Goal: Task Accomplishment & Management: Use online tool/utility

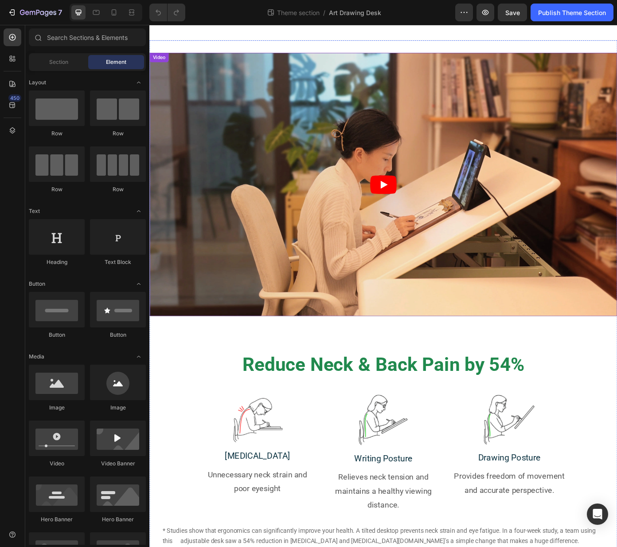
click at [414, 204] on icon "Play" at bounding box center [417, 206] width 8 height 9
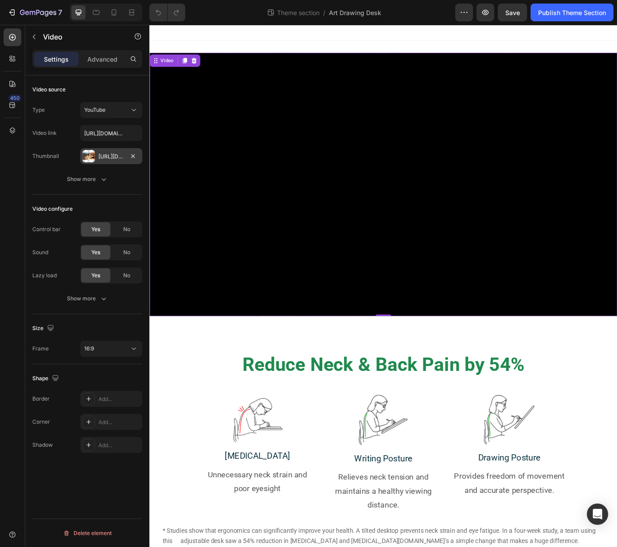
click at [102, 155] on div "[URL][DOMAIN_NAME]" at bounding box center [111, 157] width 26 height 8
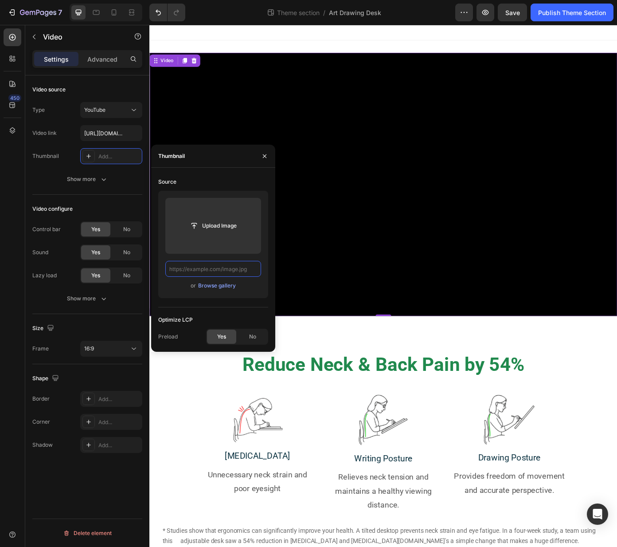
click at [201, 271] on input "text" at bounding box center [213, 269] width 96 height 16
paste input "[URL][DOMAIN_NAME]"
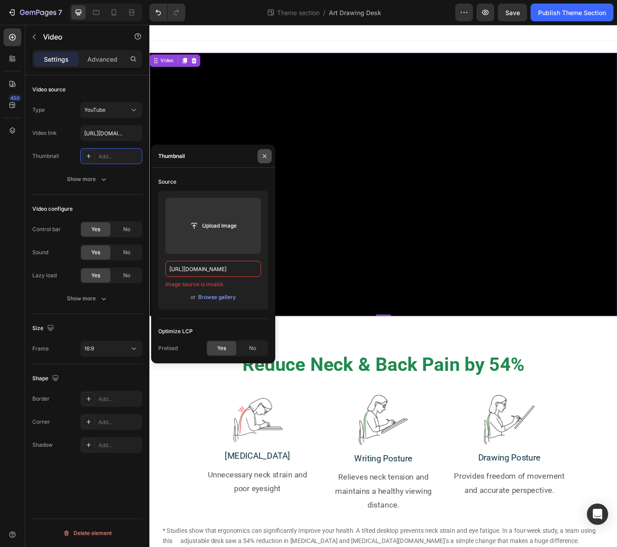
type input "[URL][DOMAIN_NAME]"
click at [264, 157] on icon "button" at bounding box center [264, 156] width 7 height 7
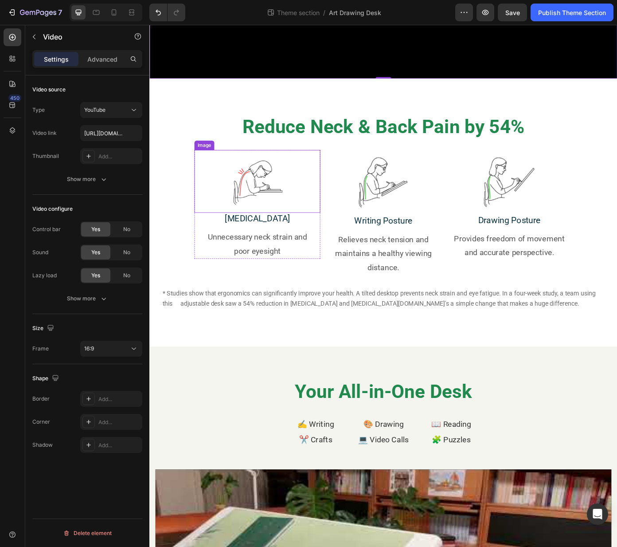
scroll to position [536, 0]
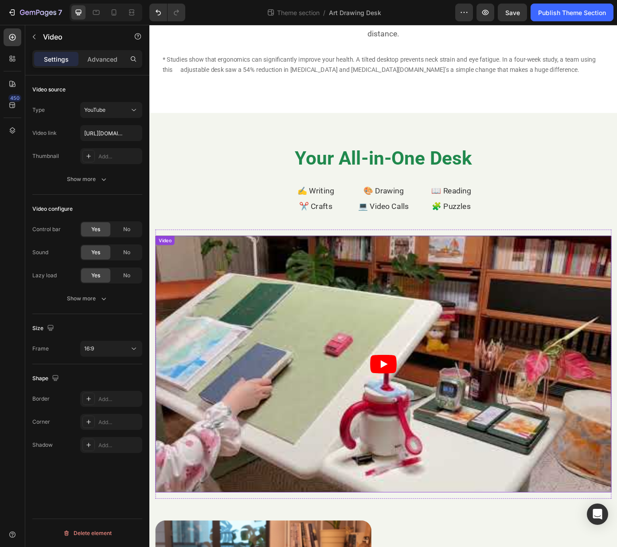
click at [270, 388] on article at bounding box center [415, 411] width 519 height 292
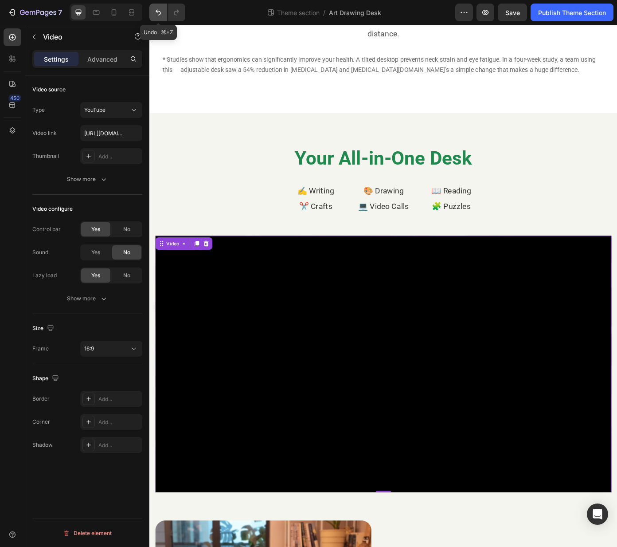
click at [158, 14] on icon "Undo/Redo" at bounding box center [158, 12] width 9 height 9
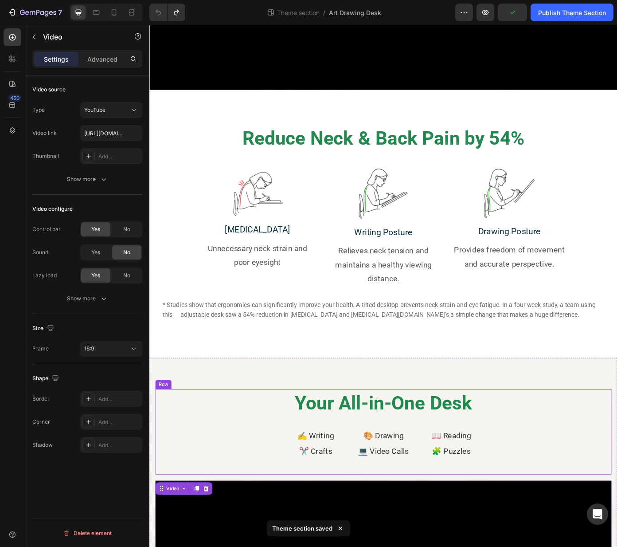
scroll to position [75, 0]
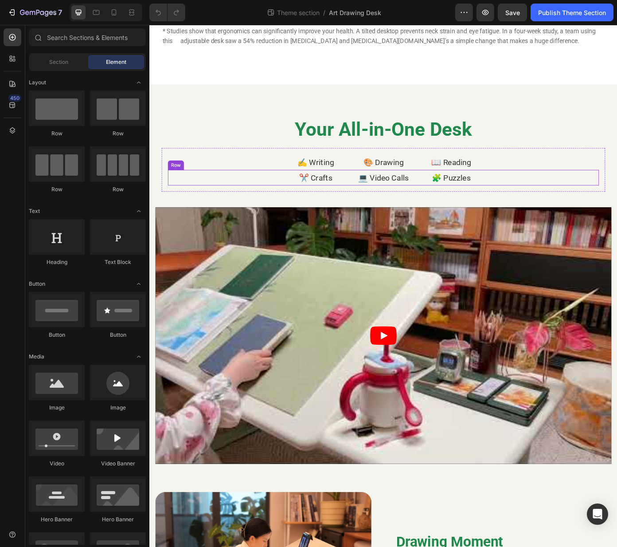
scroll to position [604, 0]
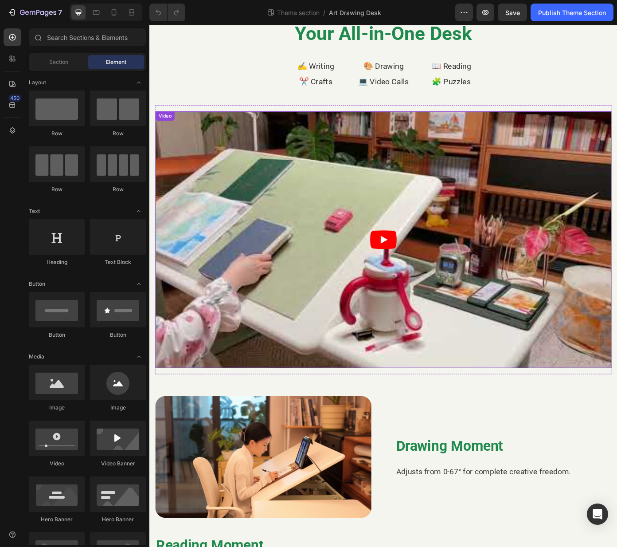
click at [273, 291] on article at bounding box center [415, 269] width 519 height 292
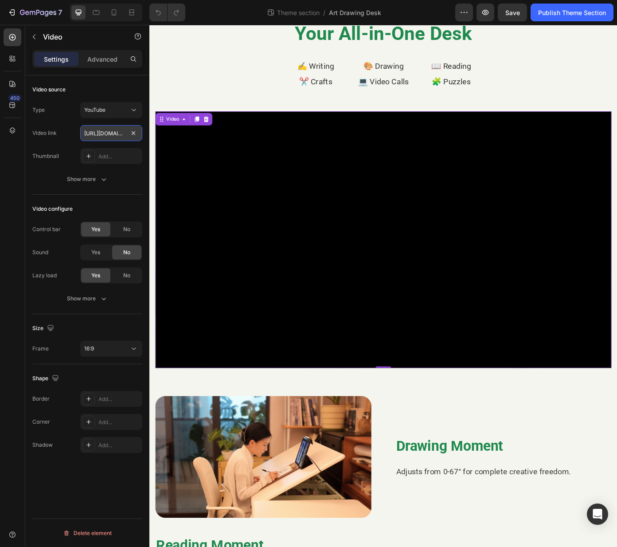
click at [110, 135] on input "[URL][DOMAIN_NAME]" at bounding box center [111, 133] width 62 height 16
paste input "bKP_xzxZpLA"
type input "[URL][DOMAIN_NAME]"
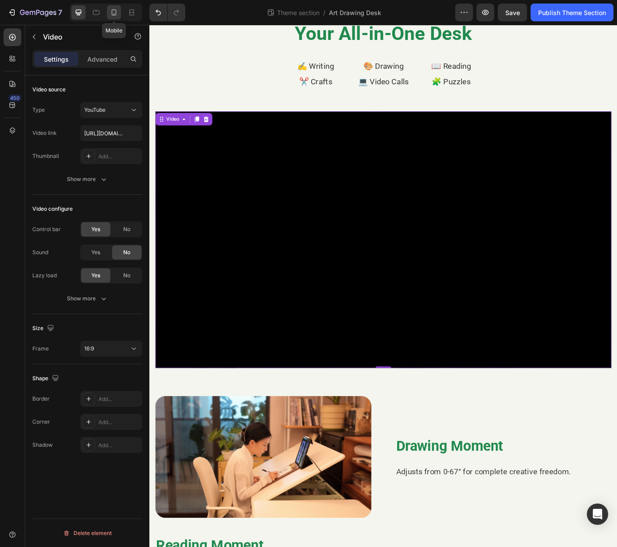
click at [113, 15] on icon at bounding box center [114, 12] width 9 height 9
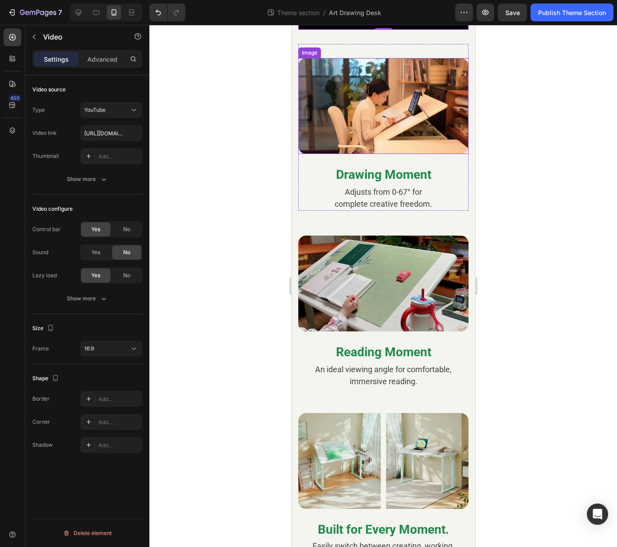
scroll to position [560, 0]
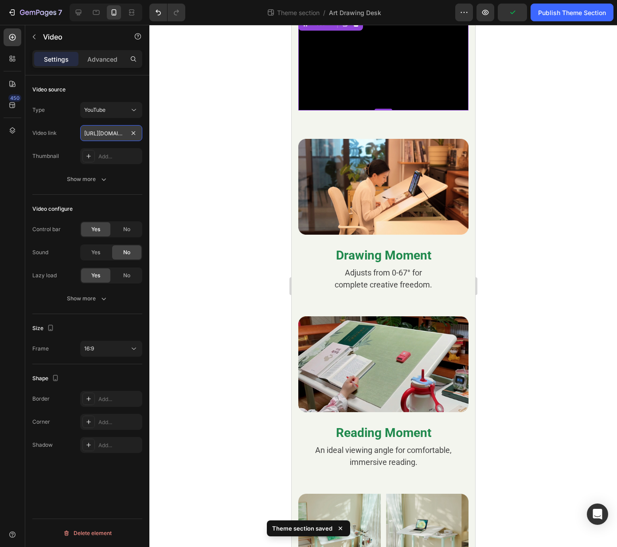
click at [103, 134] on input "[URL][DOMAIN_NAME]" at bounding box center [111, 133] width 62 height 16
click at [117, 134] on input "[URL][DOMAIN_NAME]" at bounding box center [111, 133] width 62 height 16
drag, startPoint x: 110, startPoint y: 132, endPoint x: 140, endPoint y: 134, distance: 30.2
click at [140, 134] on input "[URL][DOMAIN_NAME]" at bounding box center [111, 133] width 62 height 16
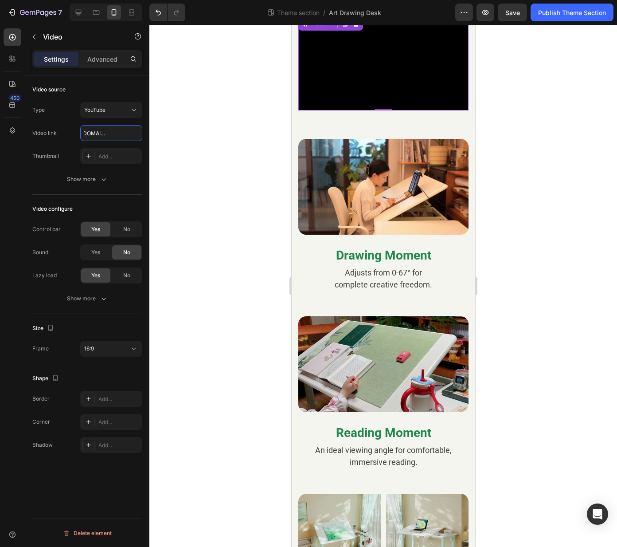
scroll to position [0, 0]
click at [558, 12] on div "Publish Theme Section" at bounding box center [572, 12] width 68 height 9
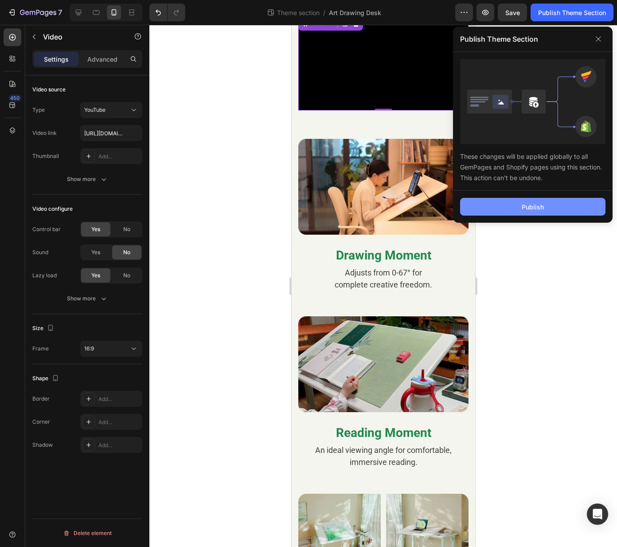
click at [496, 205] on button "Publish" at bounding box center [532, 207] width 145 height 18
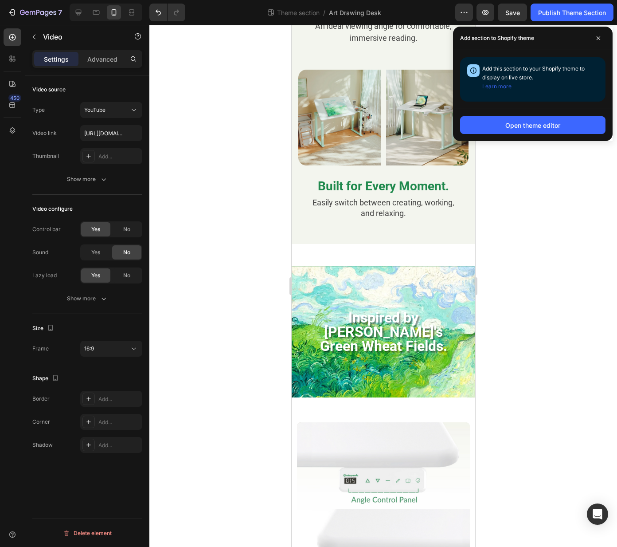
scroll to position [888, 0]
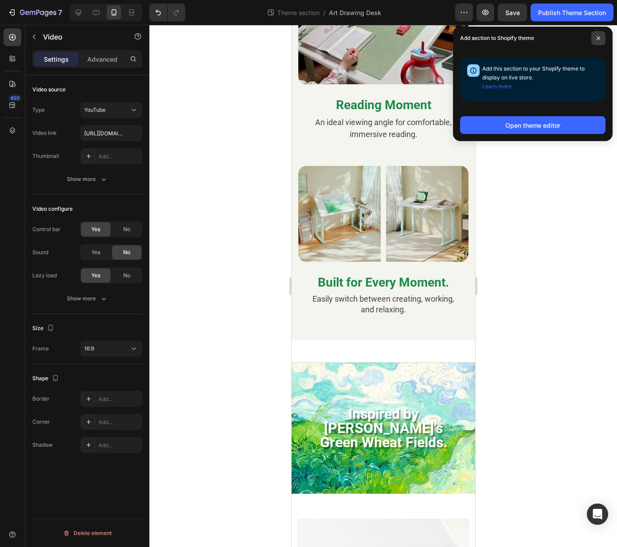
click at [597, 40] on icon at bounding box center [599, 38] width 4 height 4
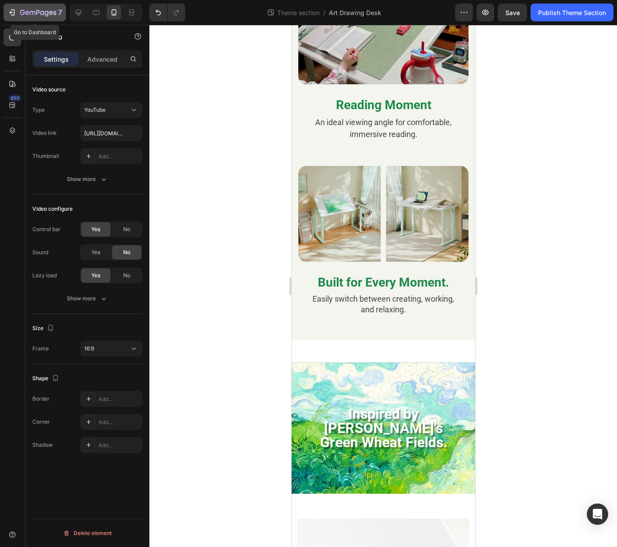
click at [25, 15] on icon "button" at bounding box center [38, 13] width 36 height 8
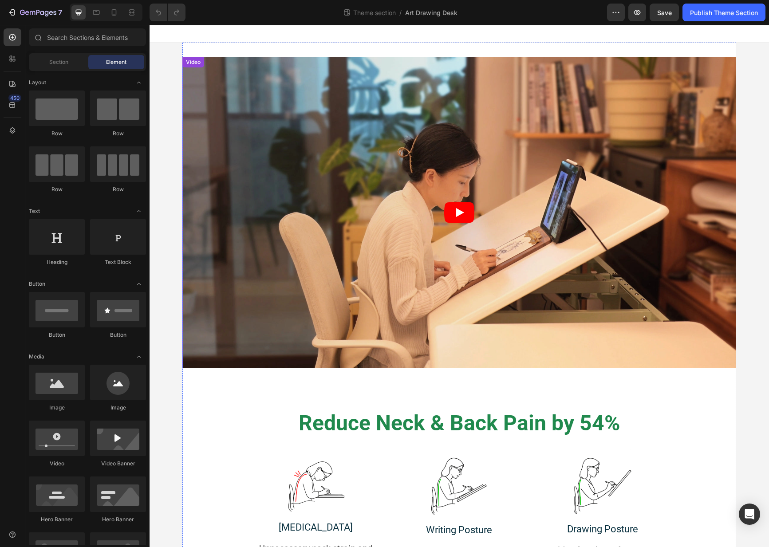
scroll to position [40, 0]
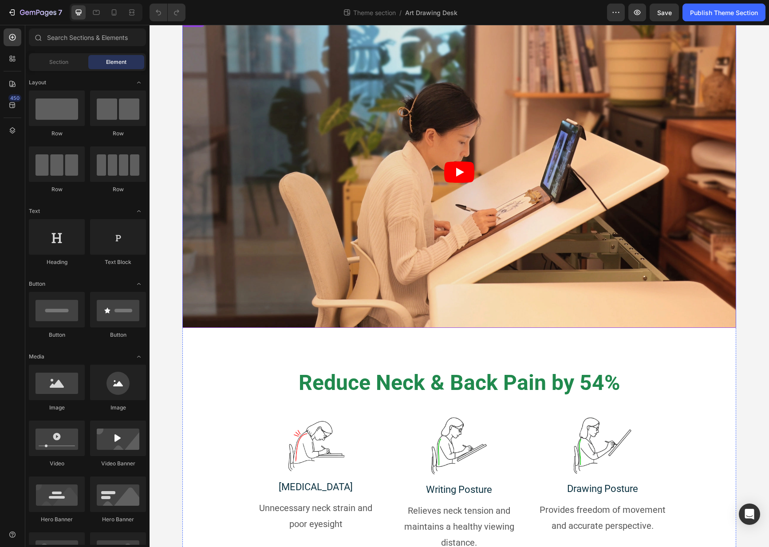
click at [338, 218] on article at bounding box center [459, 171] width 554 height 311
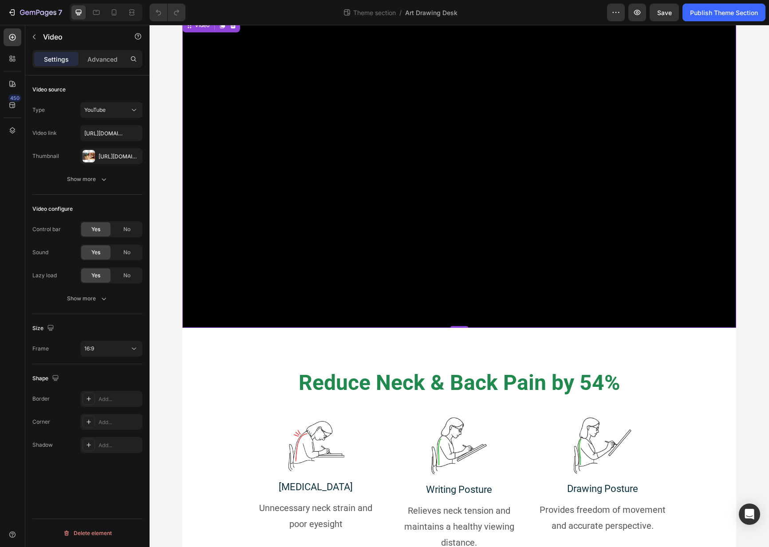
scroll to position [29, 0]
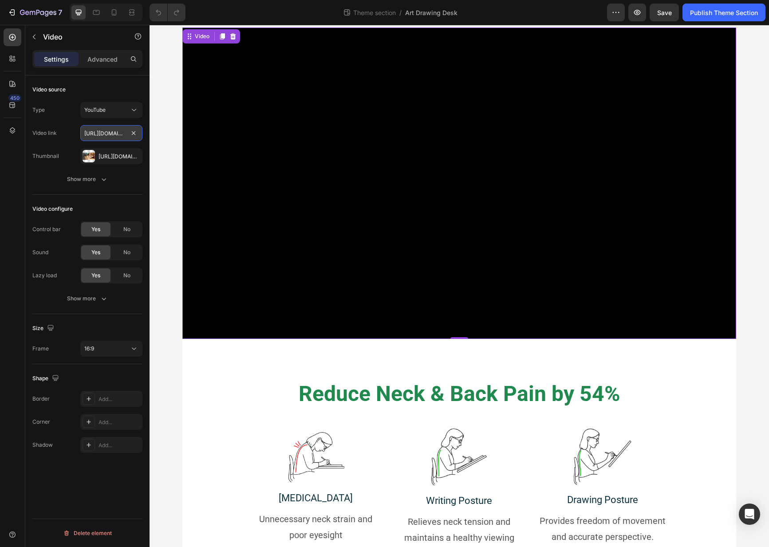
click at [104, 134] on input "[URL][DOMAIN_NAME]" at bounding box center [111, 133] width 62 height 16
drag, startPoint x: 105, startPoint y: 134, endPoint x: 141, endPoint y: 133, distance: 35.5
click at [141, 133] on input "[URL][DOMAIN_NAME]" at bounding box center [111, 133] width 62 height 16
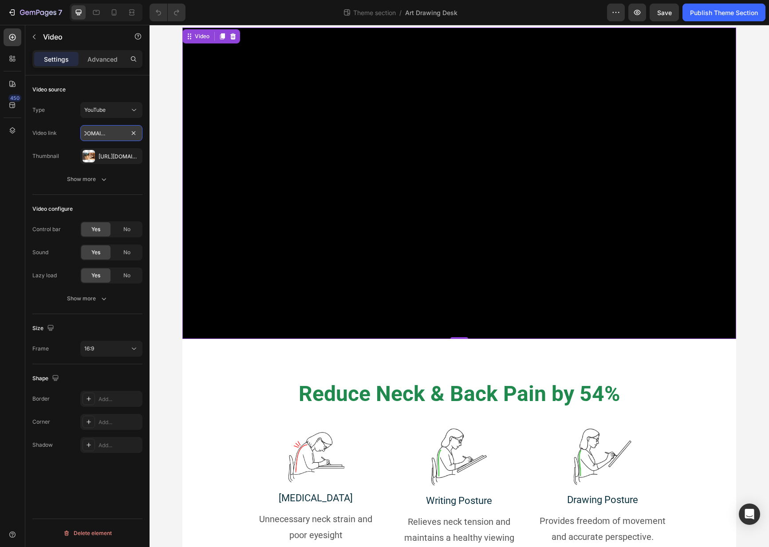
click at [114, 134] on input "[URL][DOMAIN_NAME]" at bounding box center [111, 133] width 62 height 16
paste input "Kmflli0ZoRM"
type input "https://www.youtube.com/watch?v=Kmflli0ZoRM"
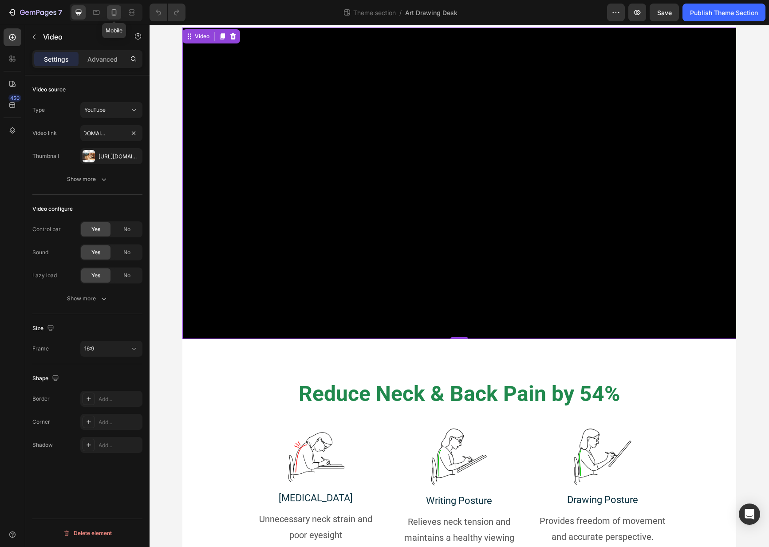
click at [112, 12] on icon at bounding box center [114, 12] width 9 height 9
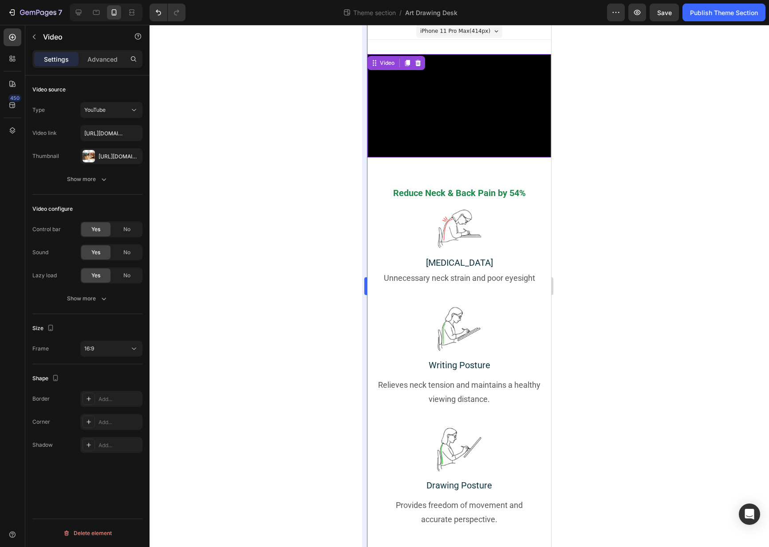
scroll to position [1, 0]
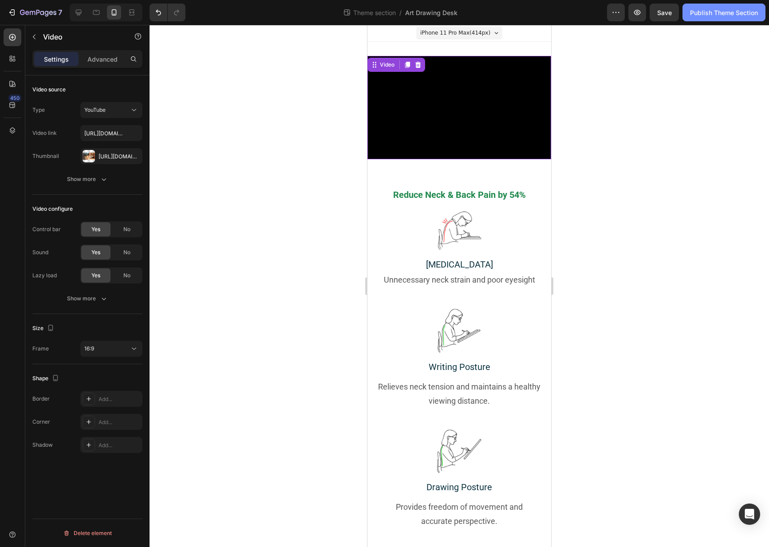
click at [702, 9] on div "Publish Theme Section" at bounding box center [724, 12] width 68 height 9
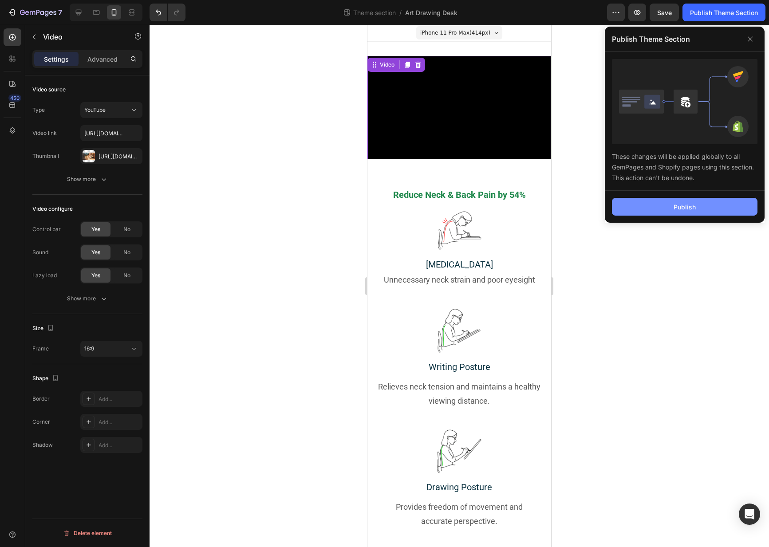
click at [644, 204] on button "Publish" at bounding box center [684, 207] width 145 height 18
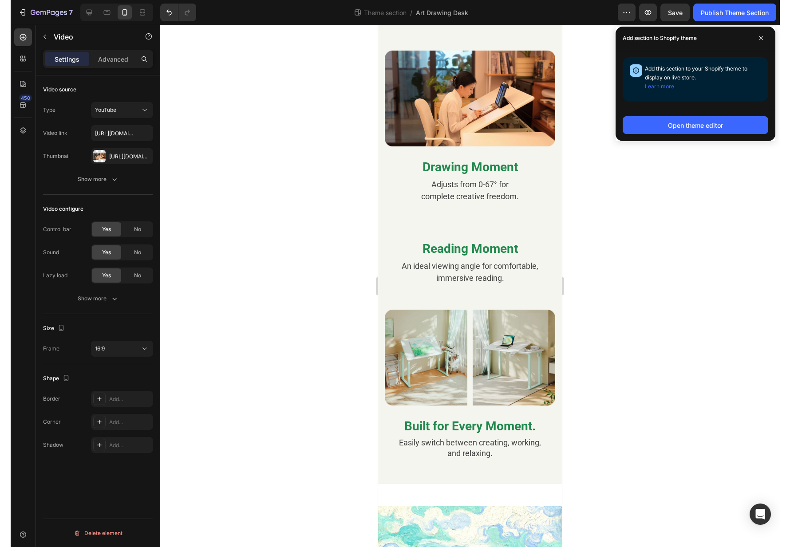
scroll to position [810, 0]
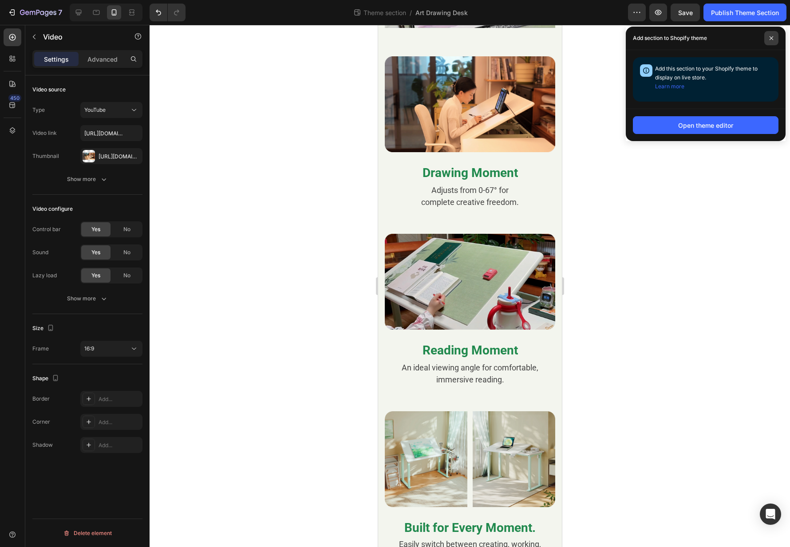
click at [768, 36] on icon at bounding box center [771, 38] width 4 height 4
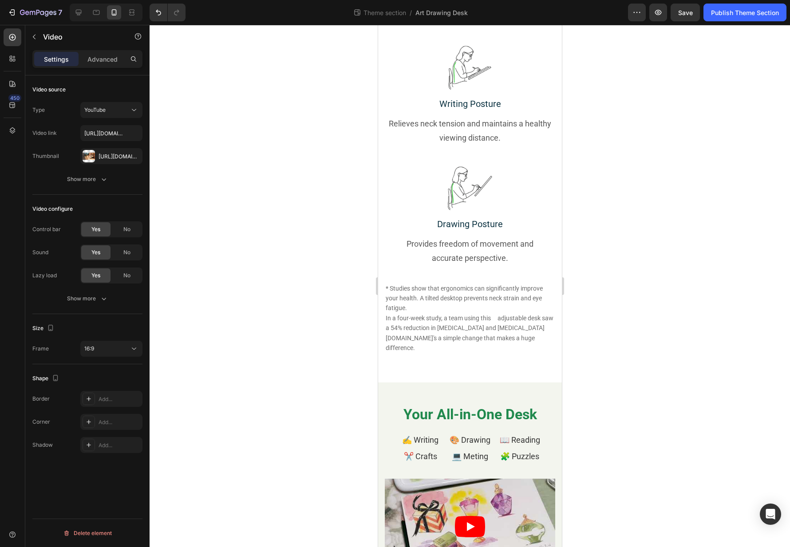
scroll to position [219, 0]
